Goal: Navigation & Orientation: Locate item on page

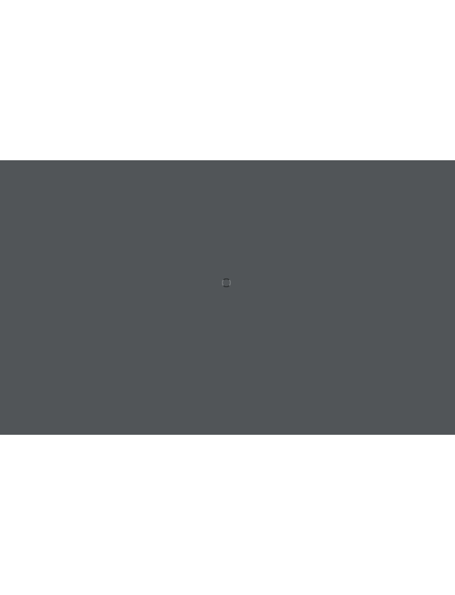
scroll to position [73, 0]
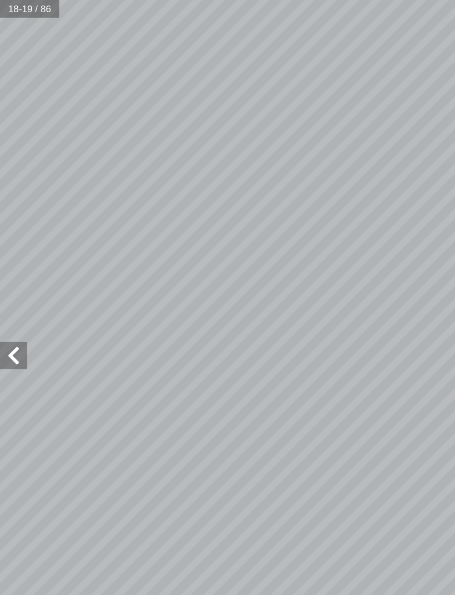
click at [10, 287] on span at bounding box center [11, 290] width 22 height 22
